Goal: Browse casually

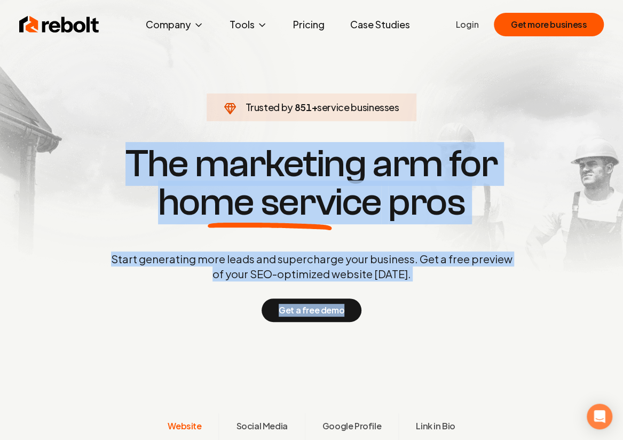
drag, startPoint x: 350, startPoint y: 212, endPoint x: -1, endPoint y: 49, distance: 387.5
click at [0, 49] on html "Rebolt Company About Blog Jobs Tools Google Review QR Code Generator Google Bus…" at bounding box center [311, 220] width 623 height 440
click at [356, 200] on span "home service" at bounding box center [270, 202] width 224 height 38
drag, startPoint x: 164, startPoint y: 175, endPoint x: 29, endPoint y: 127, distance: 143.6
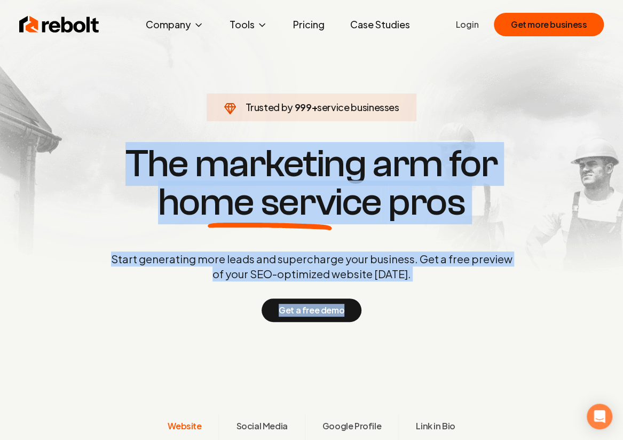
click at [66, 141] on section "Trusted by 999 + service businesses The marketing arm for home service pros Sta…" at bounding box center [312, 232] width 530 height 396
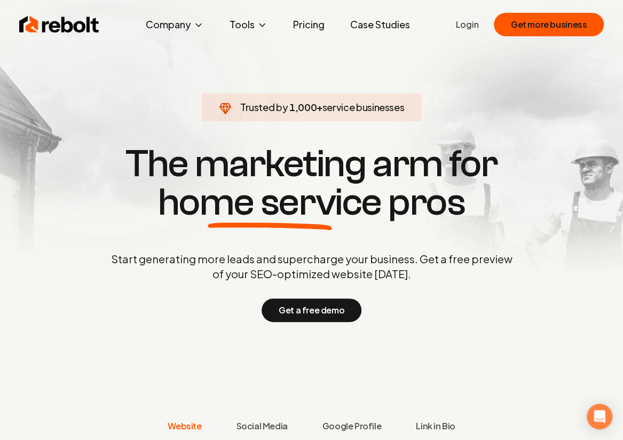
click at [499, 274] on p "Start generating more leads and supercharge your business. Get a free preview o…" at bounding box center [312, 266] width 406 height 30
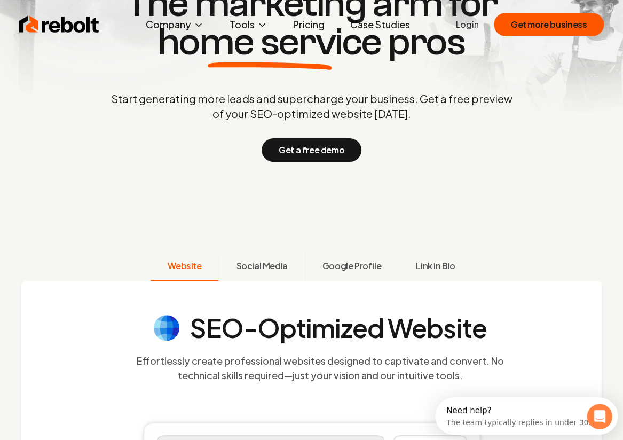
drag, startPoint x: 530, startPoint y: 85, endPoint x: 536, endPoint y: 193, distance: 108.0
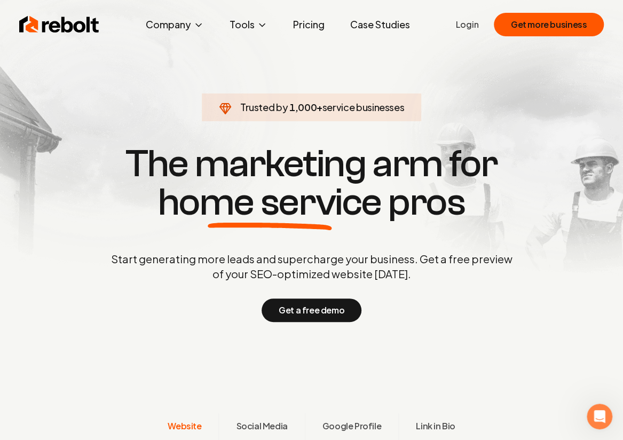
click at [546, 180] on h1 "The marketing arm for home service pros" at bounding box center [312, 183] width 513 height 77
